Goal: Check status: Check status

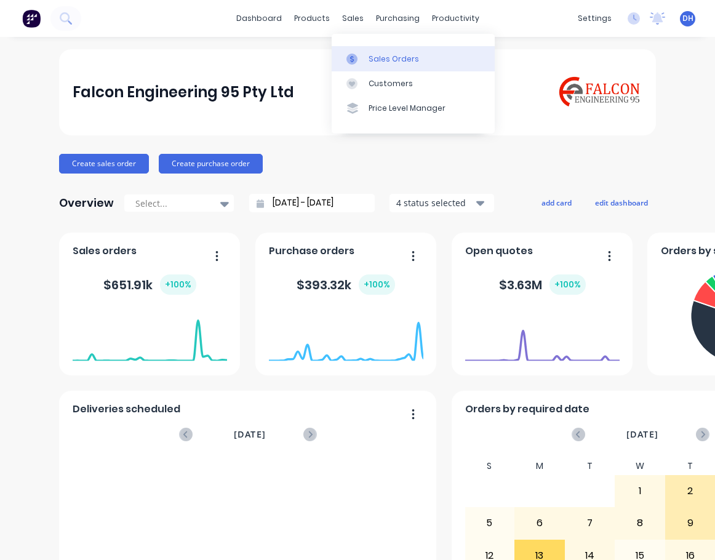
click at [378, 62] on div "Sales Orders" at bounding box center [393, 59] width 50 height 11
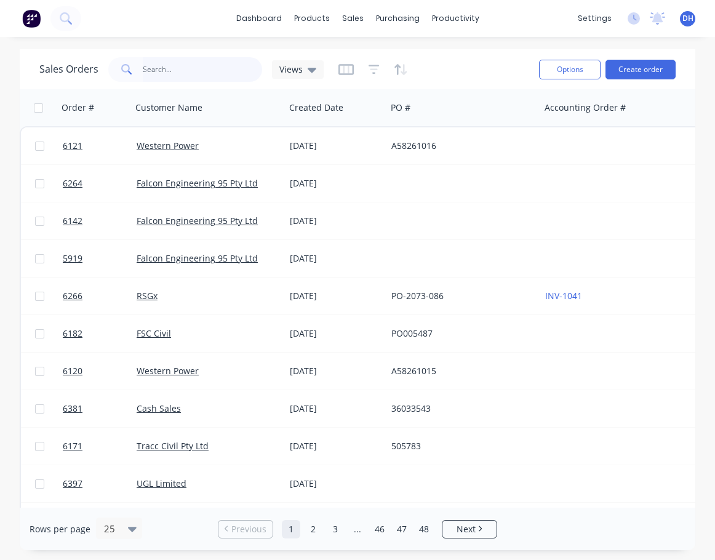
click at [185, 74] on input "text" at bounding box center [203, 69] width 120 height 25
type input "0909"
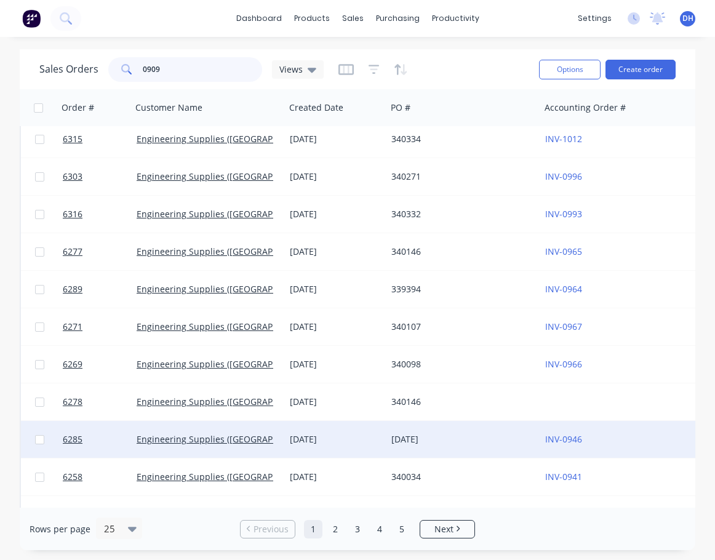
scroll to position [563, 0]
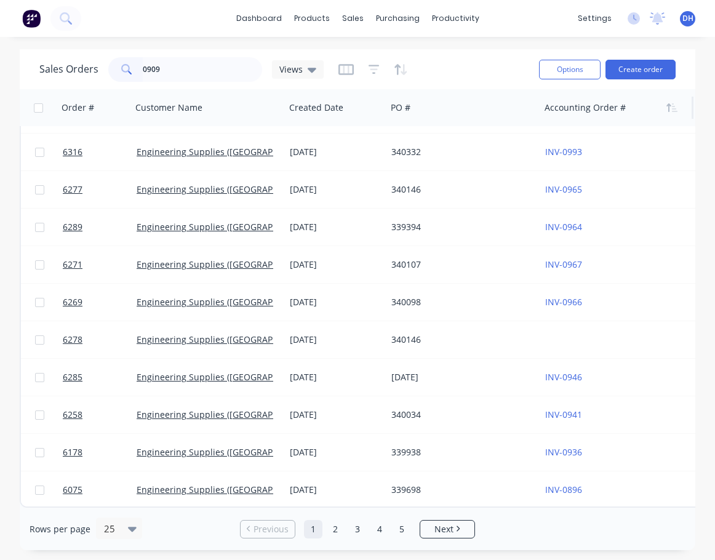
click at [596, 116] on div at bounding box center [612, 107] width 137 height 25
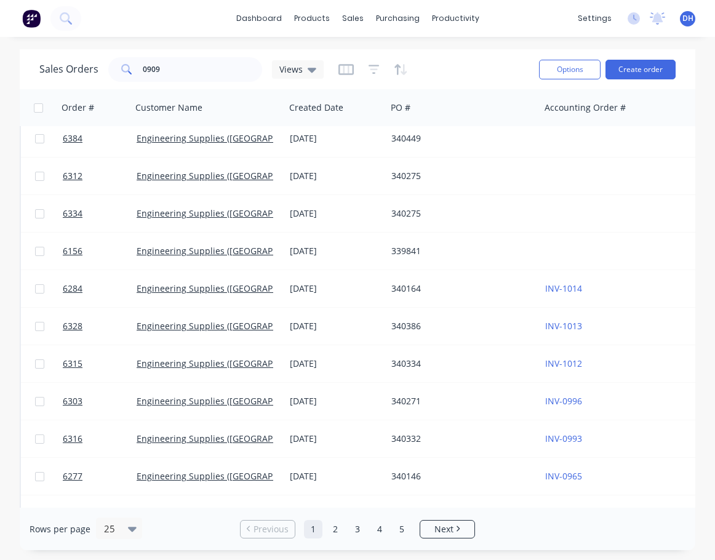
scroll to position [255, 0]
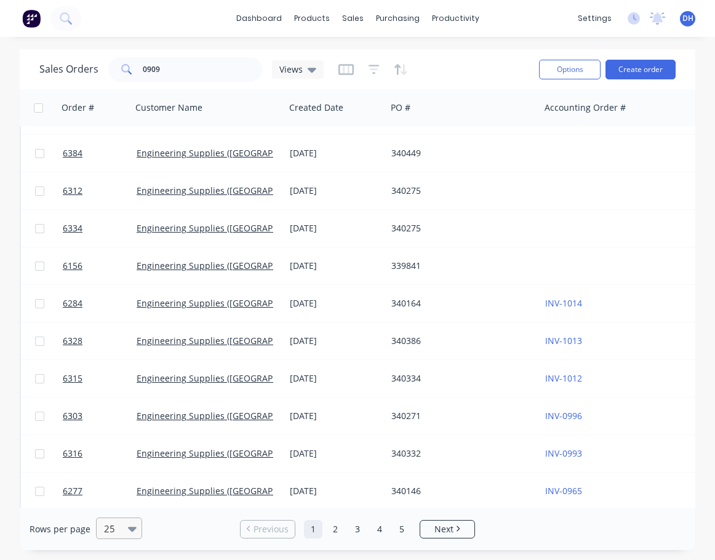
click at [136, 524] on div at bounding box center [135, 529] width 14 height 14
click at [121, 492] on div "100" at bounding box center [117, 498] width 46 height 23
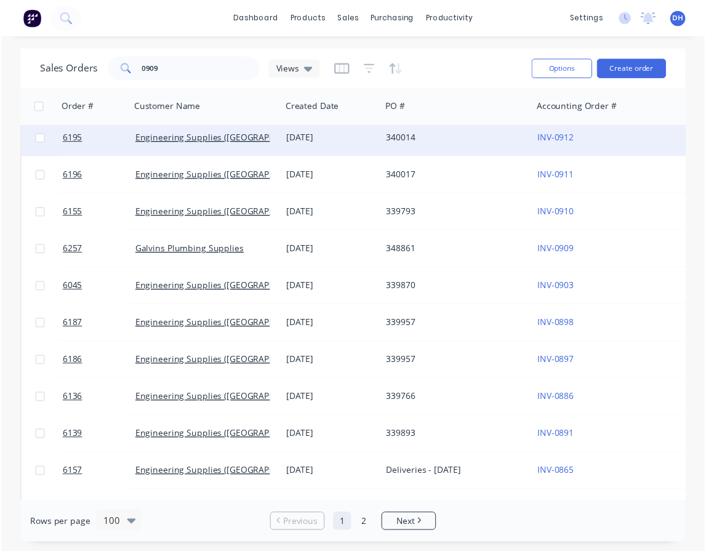
scroll to position [923, 0]
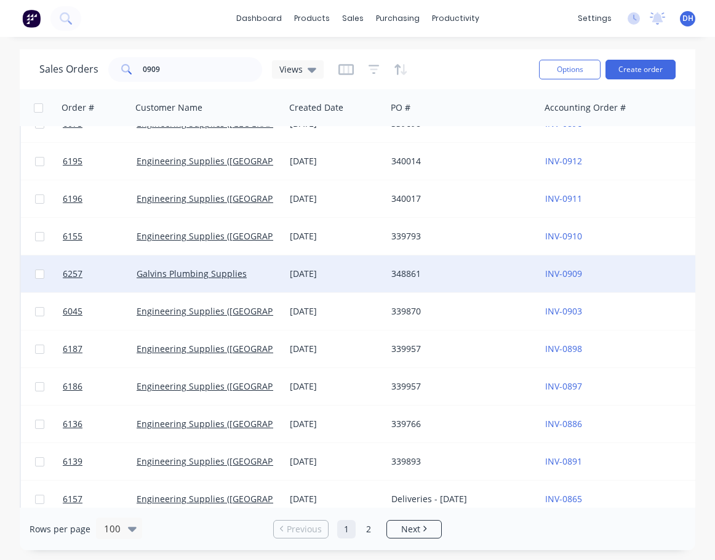
click at [523, 282] on div "348861" at bounding box center [463, 273] width 154 height 37
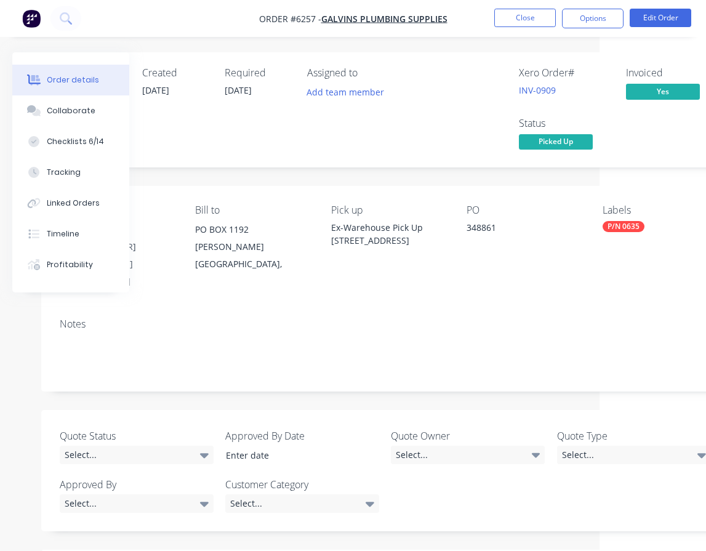
scroll to position [0, 205]
